Goal: Information Seeking & Learning: Learn about a topic

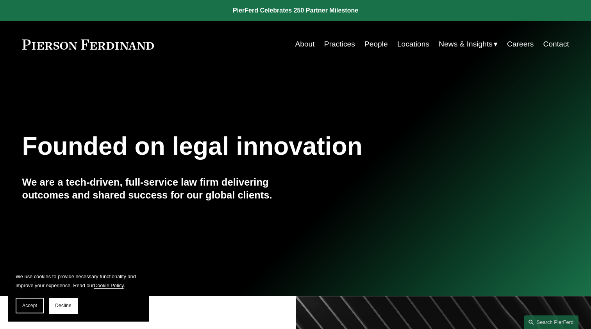
click at [368, 48] on link "People" at bounding box center [375, 44] width 23 height 15
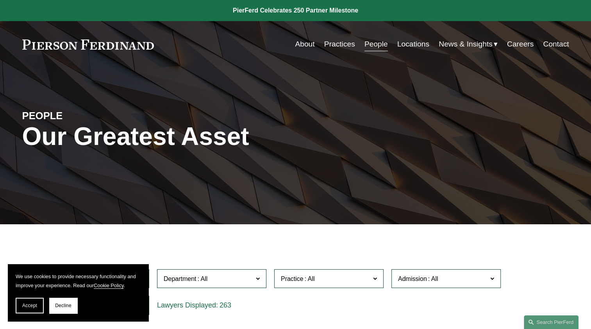
scroll to position [156, 0]
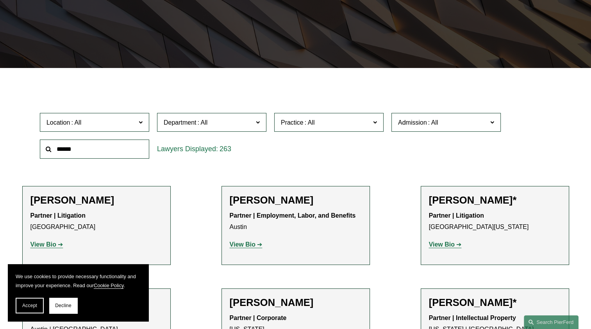
click at [130, 148] on input "text" at bounding box center [94, 148] width 109 height 19
type input "*****"
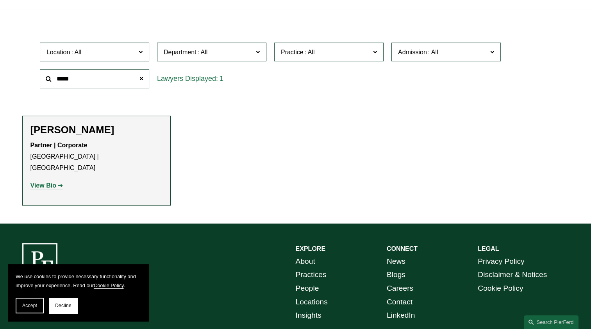
scroll to position [234, 0]
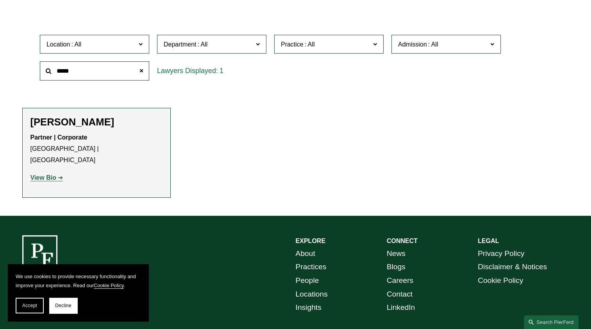
click at [50, 174] on strong "View Bio" at bounding box center [43, 177] width 26 height 7
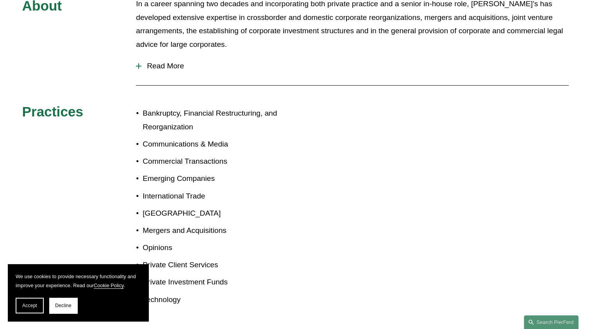
scroll to position [312, 0]
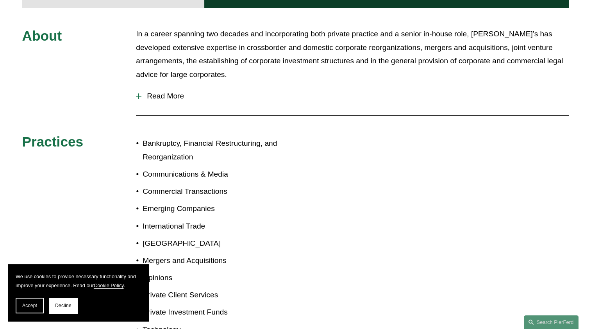
click at [177, 94] on span "Read More" at bounding box center [354, 96] width 427 height 9
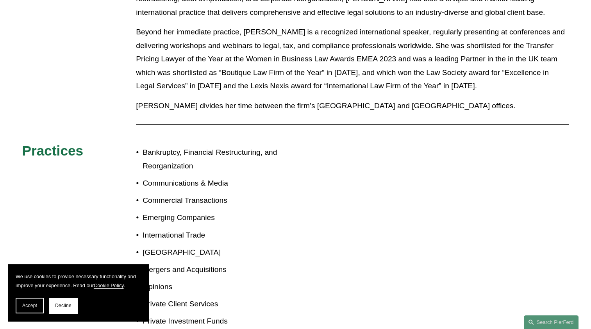
scroll to position [507, 0]
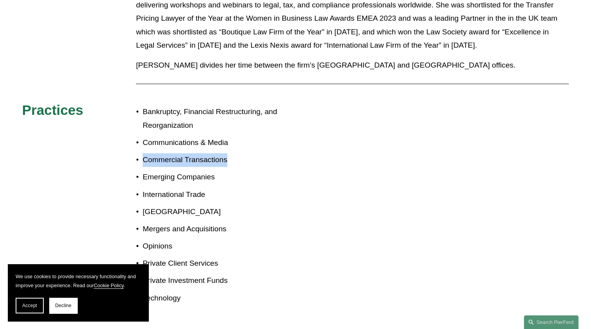
drag, startPoint x: 144, startPoint y: 159, endPoint x: 240, endPoint y: 163, distance: 96.5
click at [240, 163] on p "Commercial Transactions" at bounding box center [218, 160] width 153 height 14
drag, startPoint x: 240, startPoint y: 163, endPoint x: 164, endPoint y: 180, distance: 78.5
click at [170, 183] on p "Emerging Companies" at bounding box center [218, 177] width 153 height 14
click at [158, 180] on p "Emerging Companies" at bounding box center [218, 177] width 153 height 14
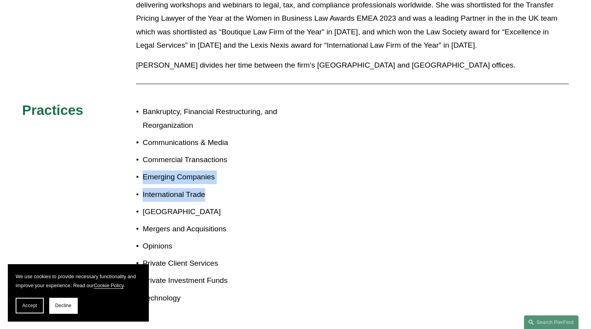
drag, startPoint x: 145, startPoint y: 179, endPoint x: 234, endPoint y: 197, distance: 91.2
click at [234, 197] on ul "Bankruptcy, Financial Restructuring, and Reorganization Communications & Media …" at bounding box center [215, 204] width 159 height 199
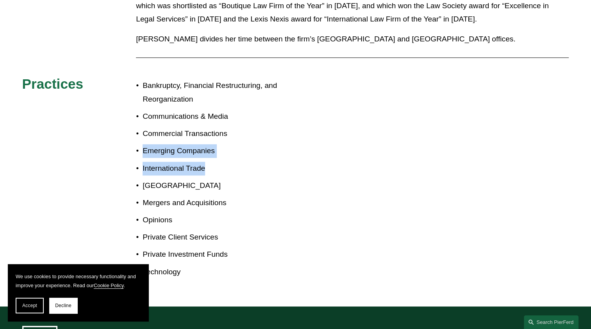
scroll to position [546, 0]
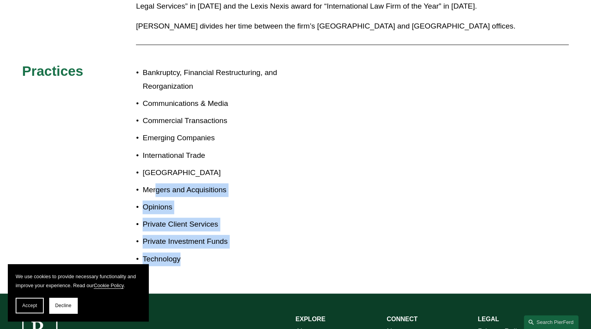
drag, startPoint x: 157, startPoint y: 196, endPoint x: 247, endPoint y: 260, distance: 110.7
click at [247, 260] on ul "Bankruptcy, Financial Restructuring, and Reorganization Communications & Media …" at bounding box center [215, 165] width 159 height 199
drag, startPoint x: 247, startPoint y: 260, endPoint x: 213, endPoint y: 262, distance: 33.6
click at [221, 261] on p "Technology" at bounding box center [218, 259] width 153 height 14
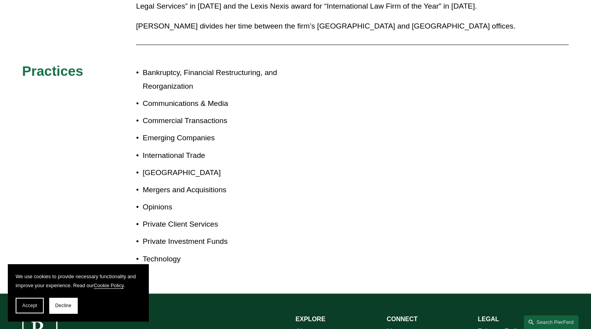
click at [176, 141] on p "Emerging Companies" at bounding box center [218, 138] width 153 height 14
click at [144, 93] on p "Bankruptcy, Financial Restructuring, and Reorganization" at bounding box center [218, 79] width 153 height 27
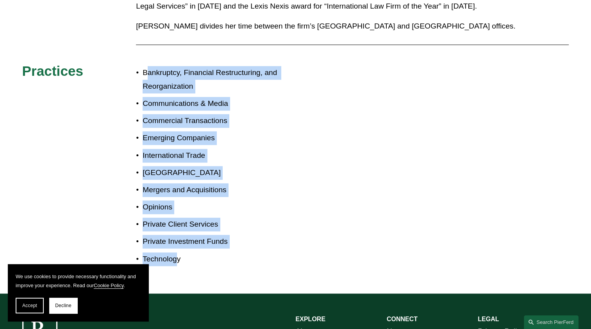
drag, startPoint x: 145, startPoint y: 71, endPoint x: 178, endPoint y: 257, distance: 188.3
click at [178, 257] on ul "Bankruptcy, Financial Restructuring, and Reorganization Communications & Media …" at bounding box center [215, 165] width 159 height 199
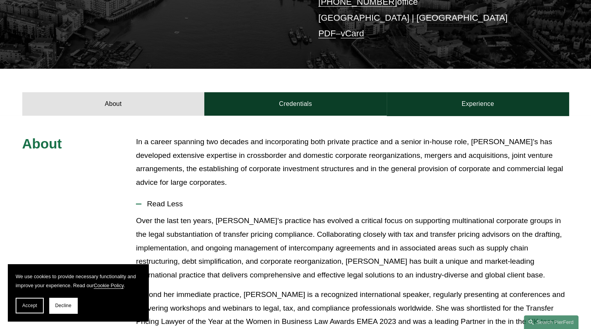
scroll to position [156, 0]
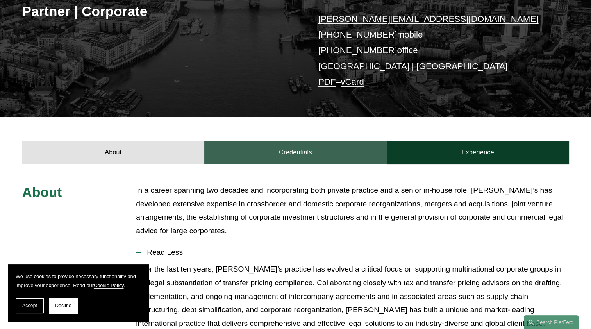
click at [279, 153] on link "Credentials" at bounding box center [295, 152] width 182 height 23
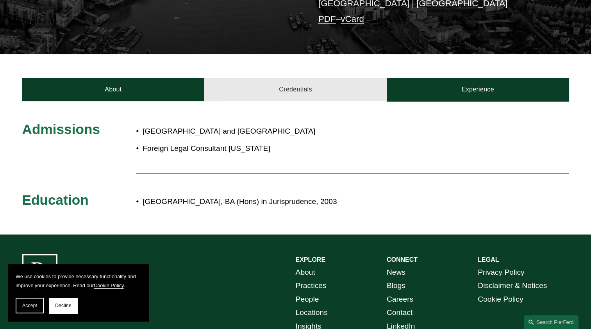
scroll to position [234, 0]
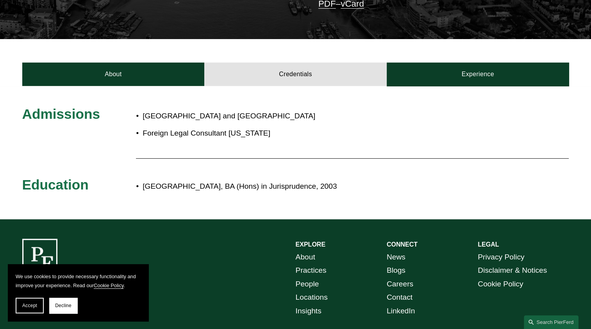
click at [297, 162] on div at bounding box center [352, 158] width 432 height 8
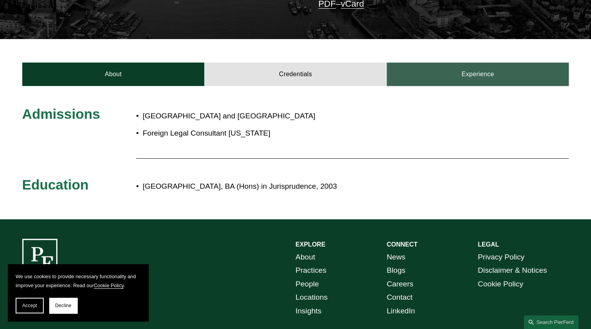
click at [457, 75] on link "Experience" at bounding box center [477, 73] width 182 height 23
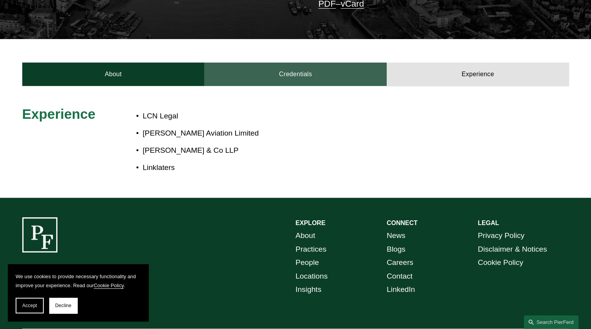
click at [278, 79] on link "Credentials" at bounding box center [295, 73] width 182 height 23
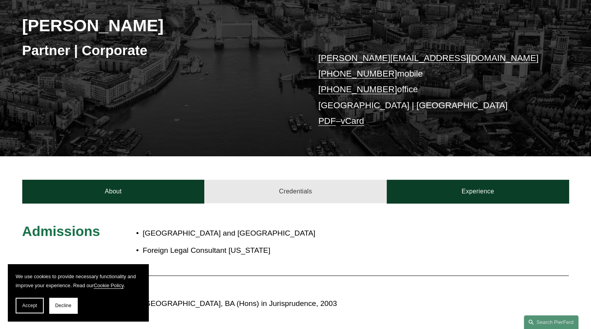
scroll to position [39, 0]
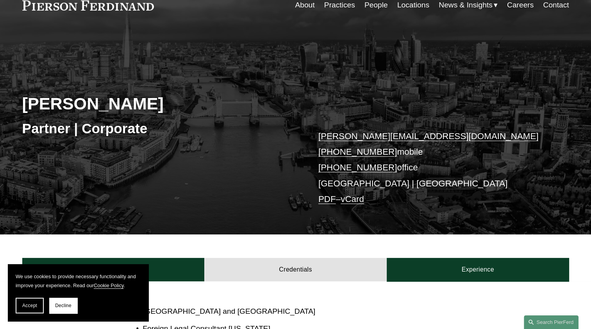
click at [327, 197] on link "PDF" at bounding box center [327, 199] width 18 height 10
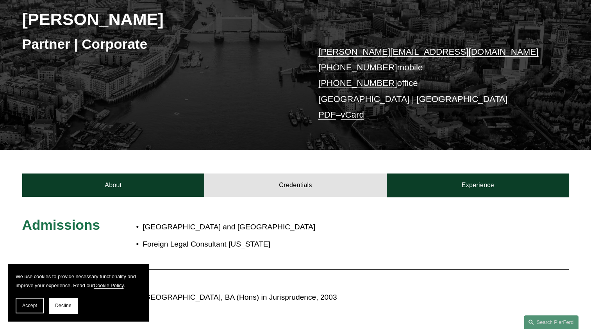
scroll to position [0, 0]
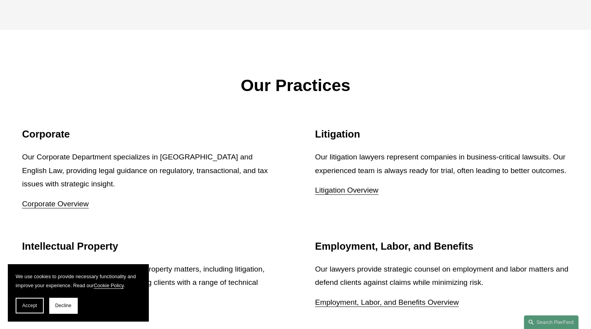
scroll to position [976, 0]
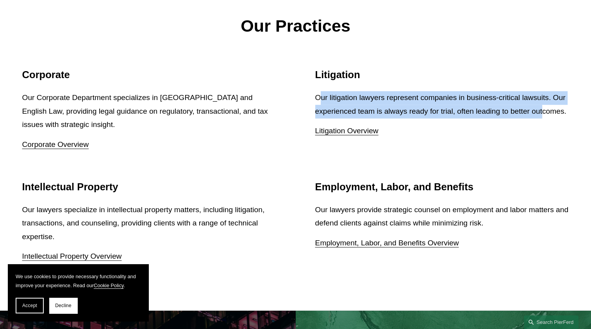
drag, startPoint x: 318, startPoint y: 100, endPoint x: 542, endPoint y: 112, distance: 223.6
click at [542, 112] on p "Our litigation lawyers represent companies in business-critical lawsuits. Our e…" at bounding box center [442, 104] width 254 height 27
drag, startPoint x: 542, startPoint y: 112, endPoint x: 536, endPoint y: 107, distance: 8.0
click at [542, 112] on p "Our litigation lawyers represent companies in business-critical lawsuits. Our e…" at bounding box center [442, 104] width 254 height 27
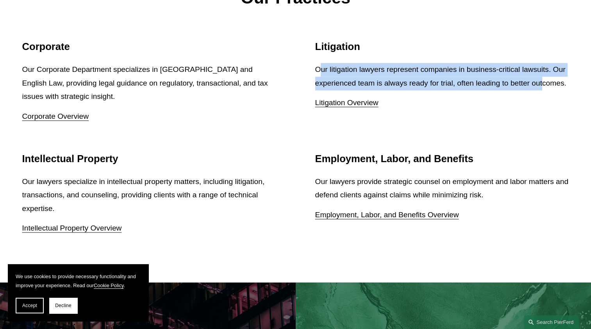
scroll to position [1054, 0]
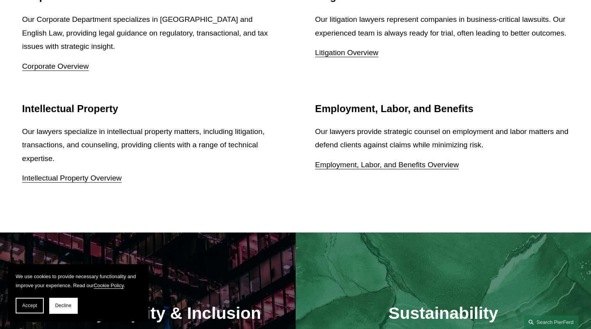
click at [336, 124] on div "Employment, Labor, and Benefits Our lawyers provide strategic counsel on employ…" at bounding box center [442, 137] width 254 height 69
click at [328, 131] on p "Our lawyers provide strategic counsel on employment and labor matters and defen…" at bounding box center [442, 138] width 254 height 27
click at [321, 133] on p "Our lawyers provide strategic counsel on employment and labor matters and defen…" at bounding box center [442, 138] width 254 height 27
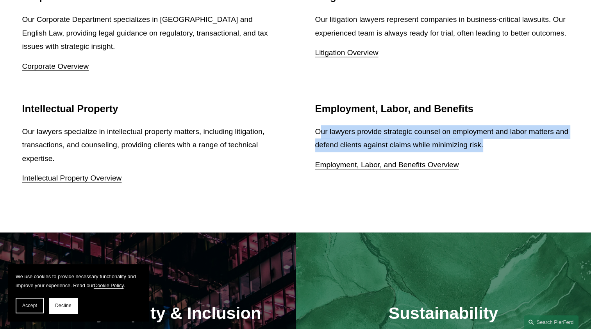
drag, startPoint x: 320, startPoint y: 133, endPoint x: 500, endPoint y: 143, distance: 180.6
click at [500, 143] on p "Our lawyers provide strategic counsel on employment and labor matters and defen…" at bounding box center [442, 138] width 254 height 27
click at [490, 148] on p "Our lawyers provide strategic counsel on employment and labor matters and defen…" at bounding box center [442, 138] width 254 height 27
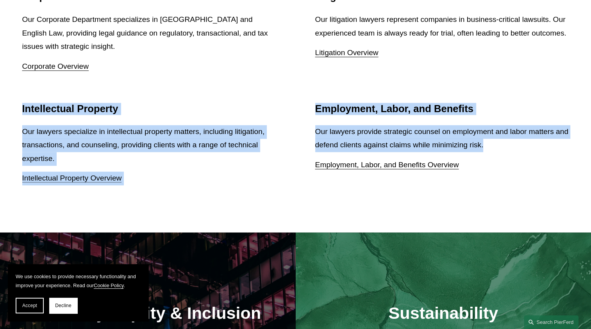
drag, startPoint x: 486, startPoint y: 149, endPoint x: 19, endPoint y: 113, distance: 469.0
click at [19, 113] on ul "Corporate Our Corporate Department specializes in US and English Law, providing…" at bounding box center [295, 88] width 582 height 194
drag, startPoint x: 19, startPoint y: 113, endPoint x: 36, endPoint y: 143, distance: 34.4
click at [36, 143] on p "Our lawyers specialize in intellectual property matters, including litigation, …" at bounding box center [149, 145] width 254 height 41
click at [30, 140] on p "Our lawyers specialize in intellectual property matters, including litigation, …" at bounding box center [149, 145] width 254 height 41
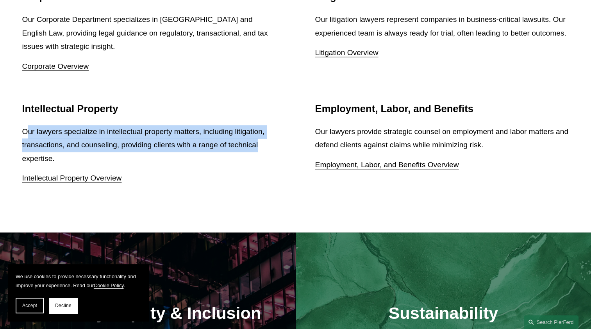
drag, startPoint x: 29, startPoint y: 137, endPoint x: 274, endPoint y: 150, distance: 244.7
click at [274, 150] on p "Our lawyers specialize in intellectual property matters, including litigation, …" at bounding box center [149, 145] width 254 height 41
click at [260, 133] on p "Our lawyers specialize in intellectual property matters, including litigation, …" at bounding box center [149, 145] width 254 height 41
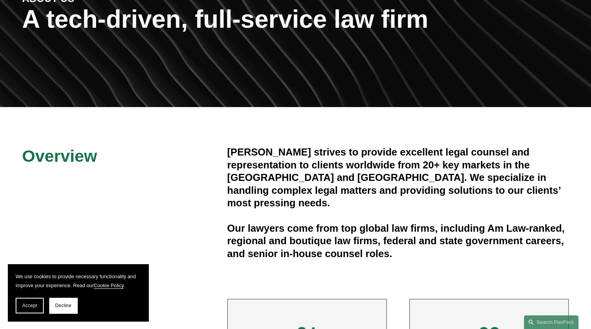
scroll to position [0, 0]
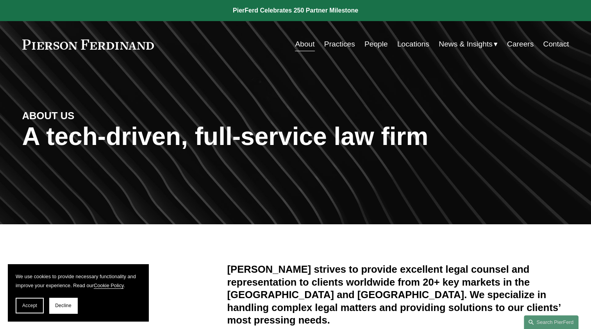
click at [345, 46] on link "Practices" at bounding box center [339, 44] width 31 height 15
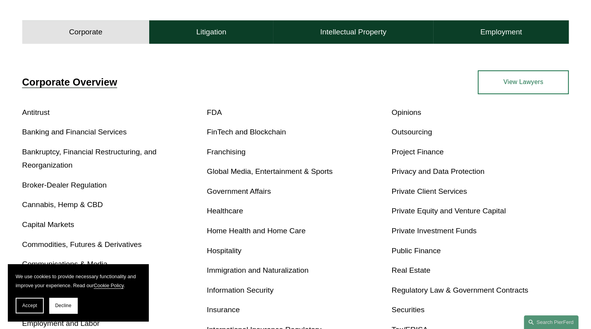
scroll to position [195, 0]
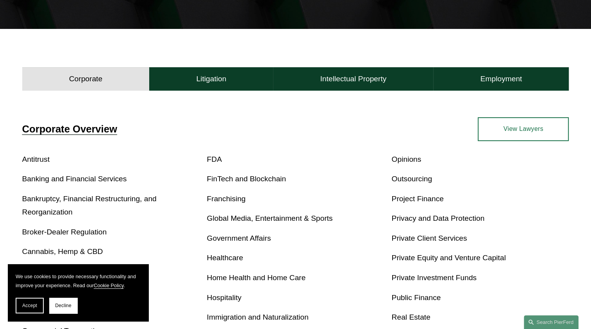
click at [356, 91] on div "Corporate Overview Antitrust Banking and Financial Services Bankruptcy, Financi…" at bounding box center [295, 292] width 591 height 403
click at [365, 80] on h4 "Intellectual Property" at bounding box center [353, 78] width 66 height 9
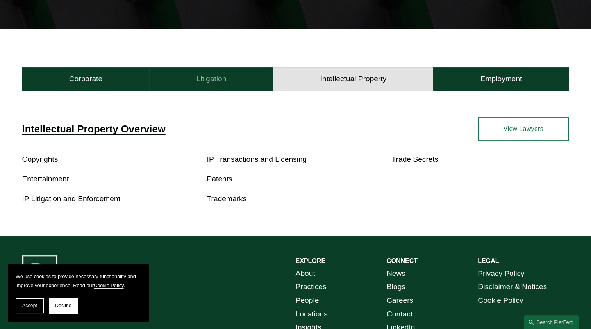
click at [208, 84] on h4 "Litigation" at bounding box center [211, 78] width 30 height 9
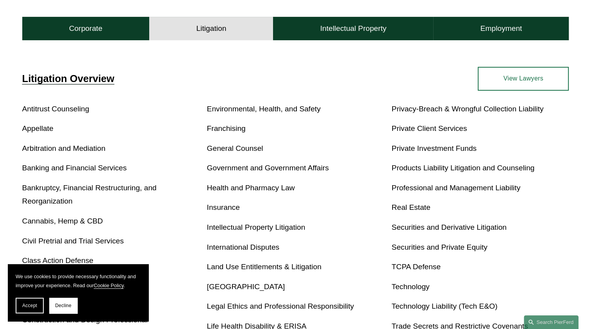
scroll to position [166, 0]
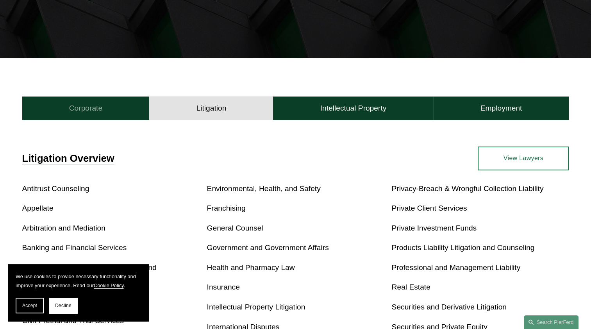
click at [100, 104] on h4 "Corporate" at bounding box center [85, 107] width 33 height 9
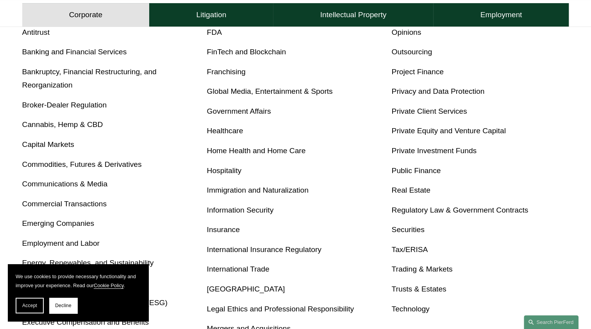
scroll to position [244, 0]
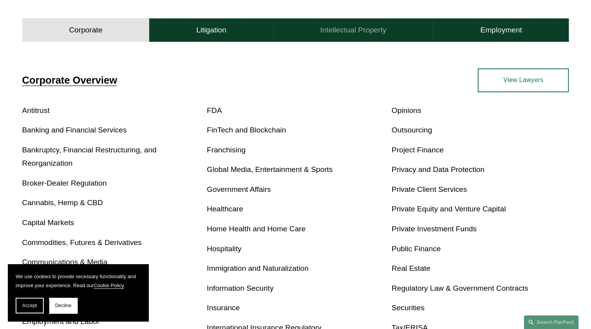
click at [356, 32] on h4 "Intellectual Property" at bounding box center [353, 29] width 66 height 9
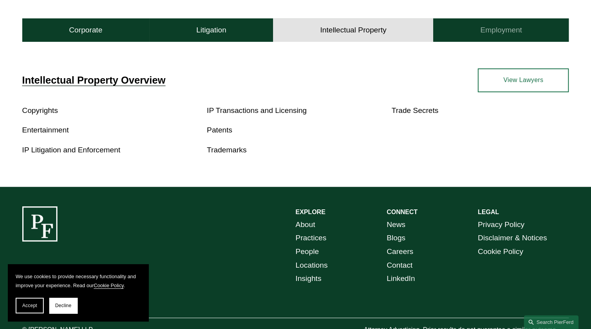
click at [495, 28] on h4 "Employment" at bounding box center [501, 29] width 42 height 9
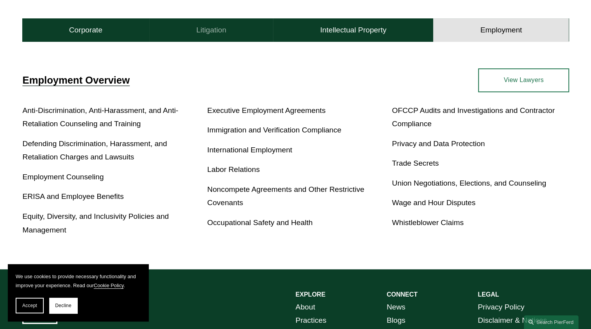
click at [251, 26] on button "Litigation" at bounding box center [211, 29] width 124 height 23
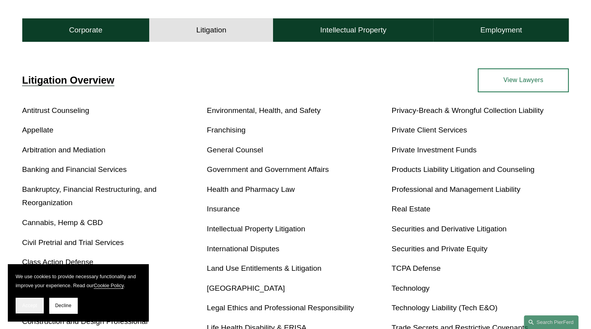
click at [18, 308] on button "Accept" at bounding box center [30, 305] width 28 height 16
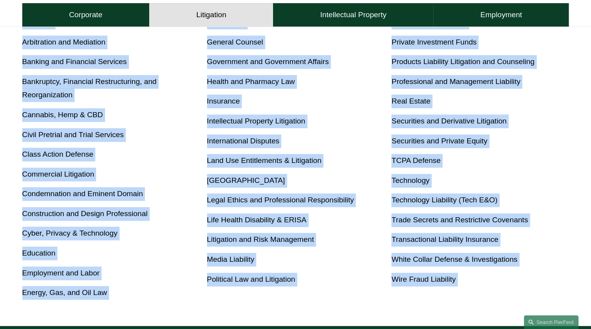
scroll to position [400, 0]
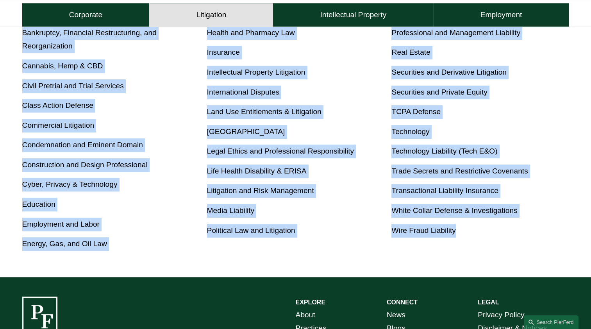
drag, startPoint x: 15, startPoint y: 84, endPoint x: 470, endPoint y: 226, distance: 476.9
click at [470, 226] on div "Litigation Overview Antitrust Counseling Appellate Arbitration and Mediation Ba…" at bounding box center [295, 82] width 591 height 341
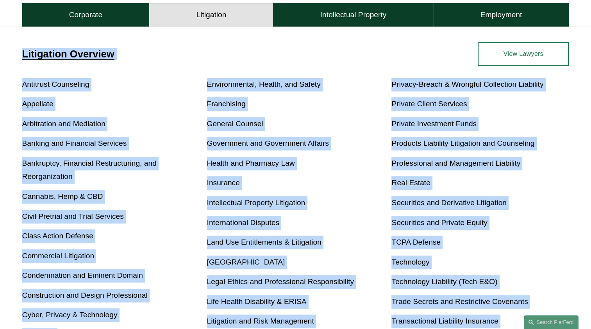
scroll to position [166, 0]
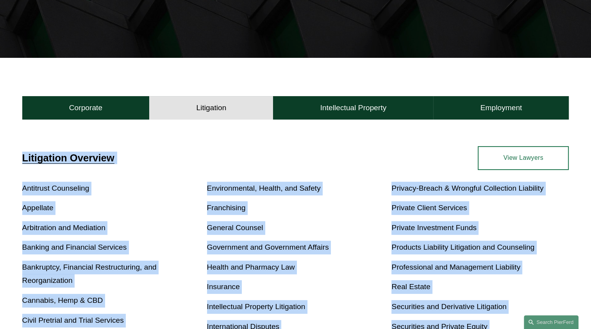
copy div "Litigation Overview Antitrust Counseling Appellate Arbitration and Mediation Ba…"
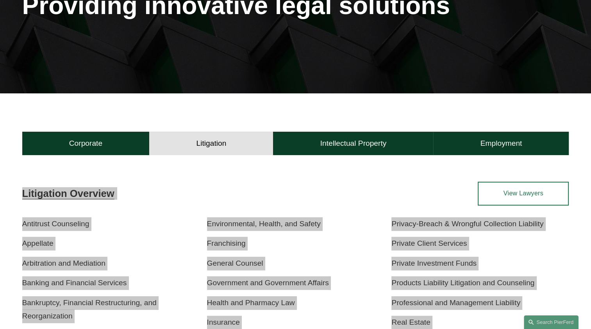
scroll to position [127, 0]
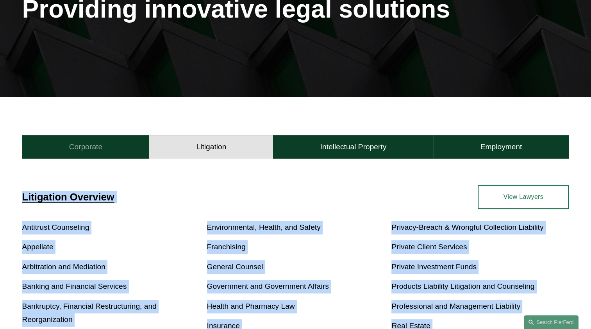
click at [105, 144] on button "Corporate" at bounding box center [85, 146] width 127 height 23
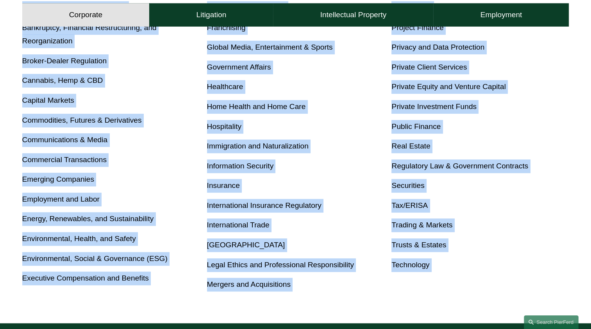
scroll to position [478, 0]
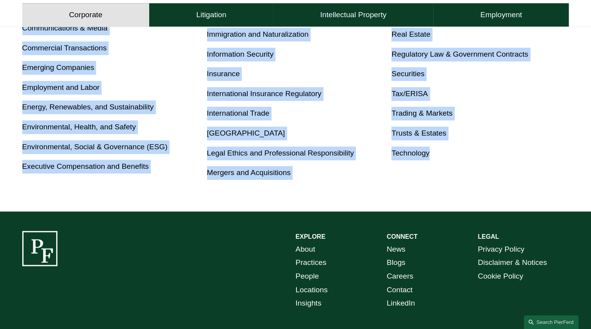
drag, startPoint x: 18, startPoint y: 122, endPoint x: 430, endPoint y: 155, distance: 413.1
click at [430, 155] on div "Corporate Overview Antitrust Banking and Financial Services Bankruptcy, Financi…" at bounding box center [295, 11] width 591 height 352
copy div "Corporate Overview Antitrust Banking and Financial Services Bankruptcy, Financi…"
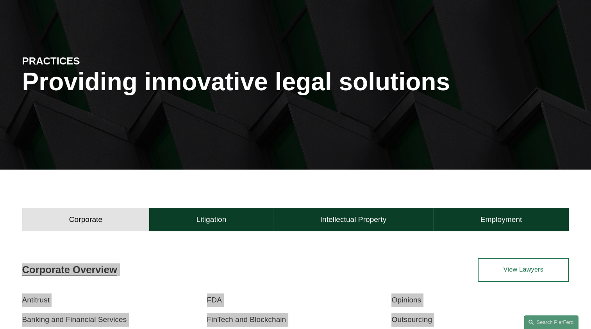
scroll to position [126, 0]
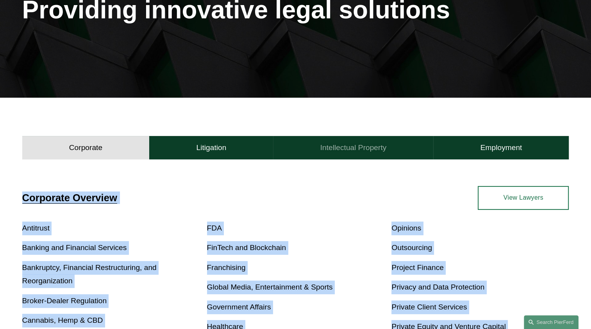
click at [337, 148] on h4 "Intellectual Property" at bounding box center [353, 147] width 66 height 9
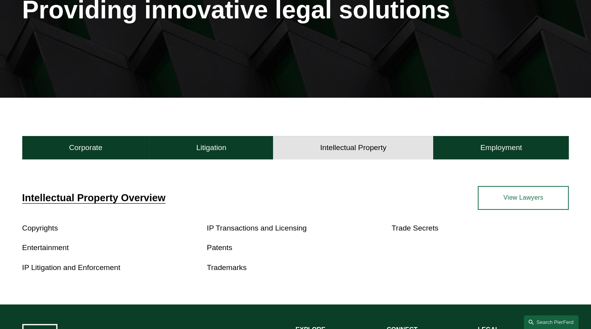
click at [389, 132] on div "Intellectual Property Corporate Litigation Intellectual Property Employment Cor…" at bounding box center [295, 201] width 591 height 206
drag, startPoint x: 387, startPoint y: 143, endPoint x: 330, endPoint y: 148, distance: 57.6
click at [330, 148] on button "Intellectual Property" at bounding box center [353, 147] width 160 height 23
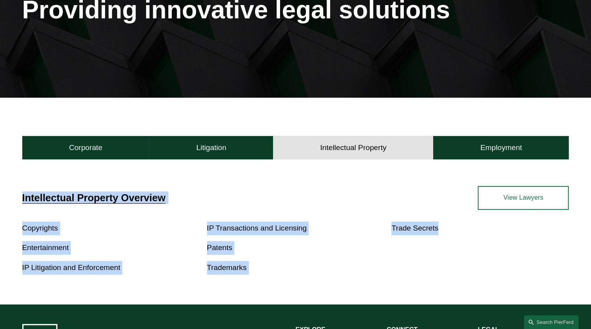
drag, startPoint x: 20, startPoint y: 194, endPoint x: 457, endPoint y: 243, distance: 440.3
click at [457, 243] on div "Intellectual Property Overview Copyrights Entertainment IP Litigation and Enfor…" at bounding box center [295, 233] width 591 height 94
copy div "Intellectual Property Overview Copyrights Entertainment IP Litigation and Enfor…"
click at [514, 152] on h4 "Employment" at bounding box center [501, 147] width 42 height 9
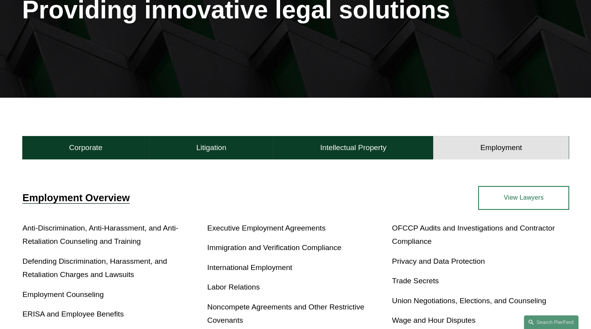
click at [17, 199] on div "Employment Overview Anti-Discrimination, Anti-Harassment, and Anti-Retaliation …" at bounding box center [295, 274] width 591 height 176
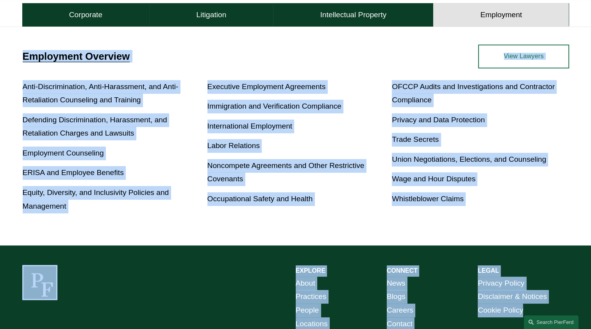
scroll to position [353, 0]
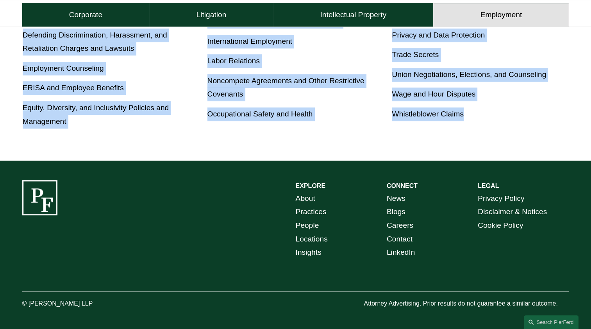
drag, startPoint x: 16, startPoint y: 199, endPoint x: 463, endPoint y: 115, distance: 454.3
click at [463, 115] on div "Employment Overview Anti-Discrimination, Anti-Harassment, and Anti-Retaliation …" at bounding box center [295, 48] width 591 height 176
copy div "Employment Overview Anti-Discrimination, Anti-Harassment, and Anti-Retaliation …"
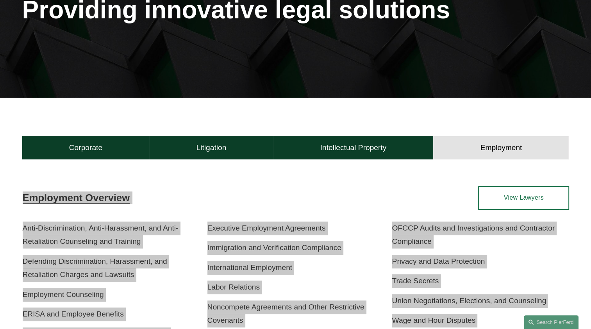
scroll to position [78, 0]
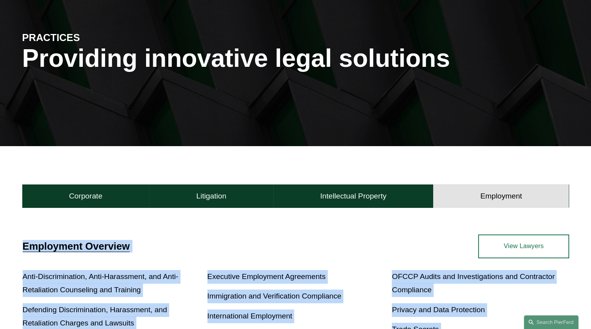
click at [135, 246] on h4 "Employment Overview" at bounding box center [159, 246] width 273 height 12
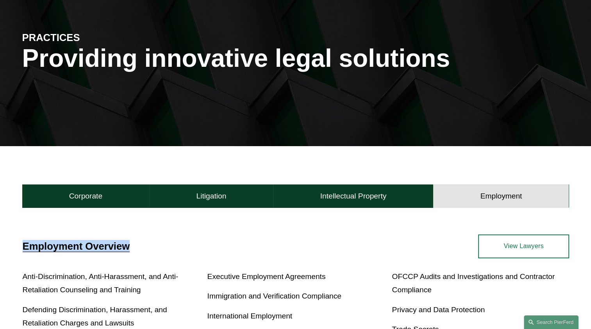
drag, startPoint x: 135, startPoint y: 247, endPoint x: 23, endPoint y: 247, distance: 112.0
click at [23, 247] on h4 "Employment Overview" at bounding box center [159, 246] width 273 height 12
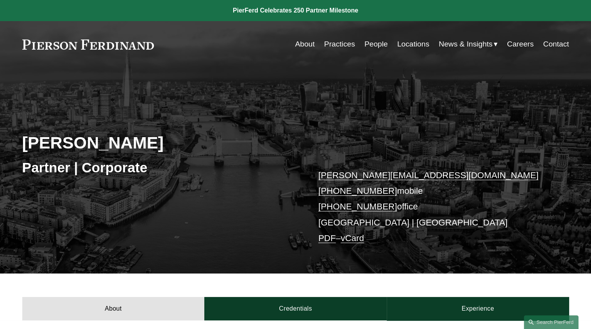
scroll to position [273, 0]
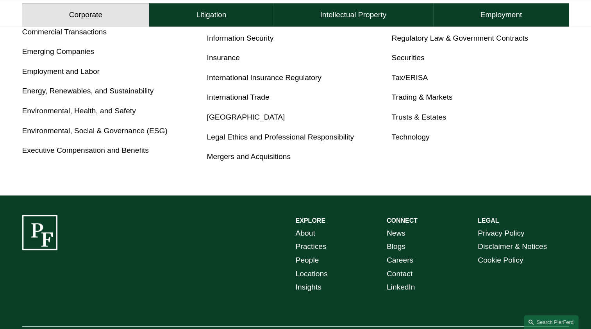
scroll to position [529, 0]
